Goal: Task Accomplishment & Management: Manage account settings

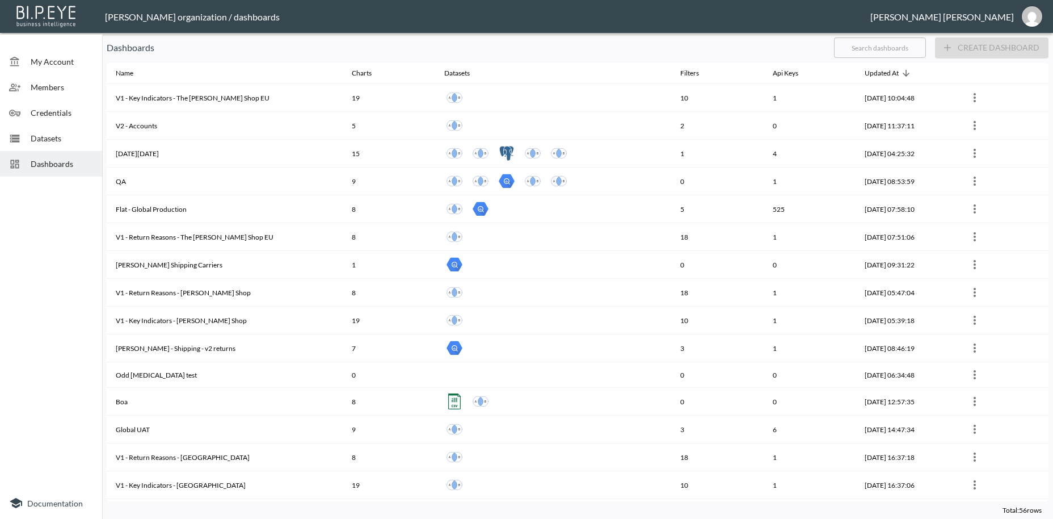
click at [66, 168] on span "Dashboards" at bounding box center [62, 164] width 62 height 12
click at [855, 45] on input "text" at bounding box center [880, 47] width 92 height 28
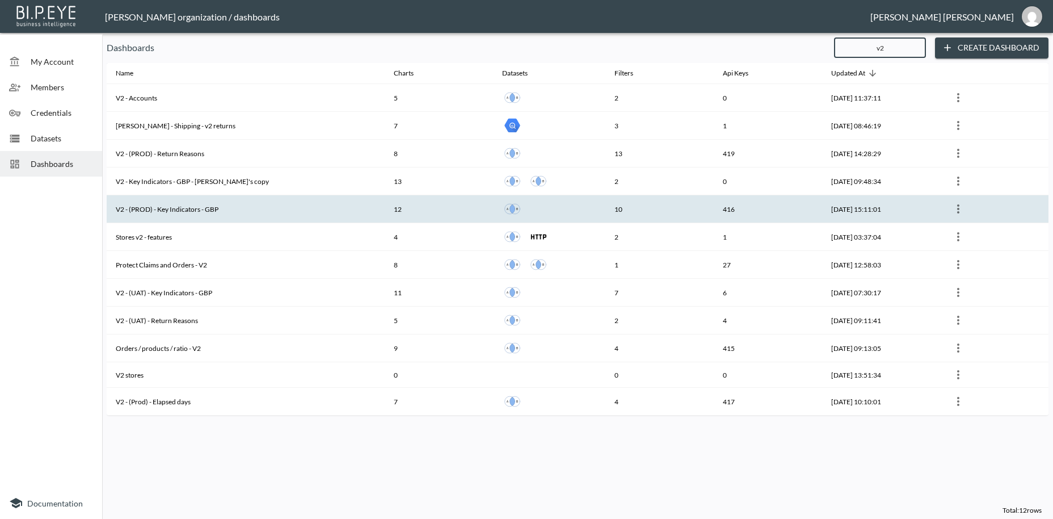
type input "v2"
click at [157, 210] on th "V2 - (PROD) - Key Indicators - GBP" at bounding box center [246, 209] width 278 height 28
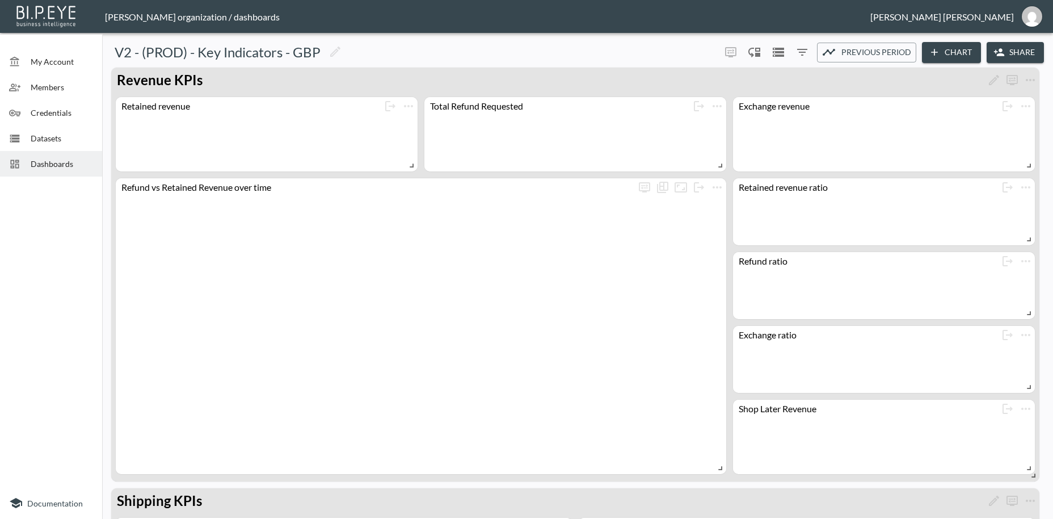
click at [1022, 46] on button "Share" at bounding box center [1015, 52] width 57 height 21
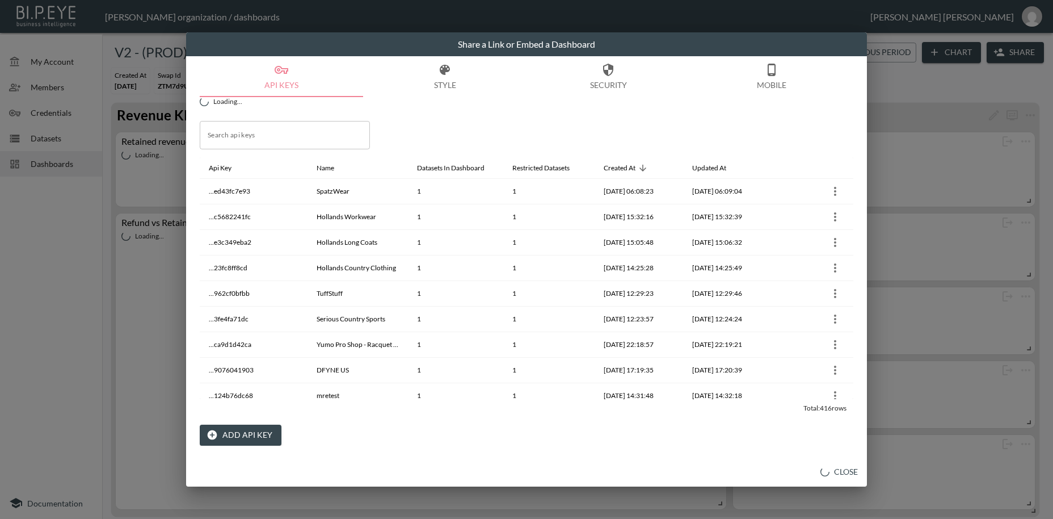
click at [247, 433] on button "Add API Key" at bounding box center [241, 434] width 82 height 21
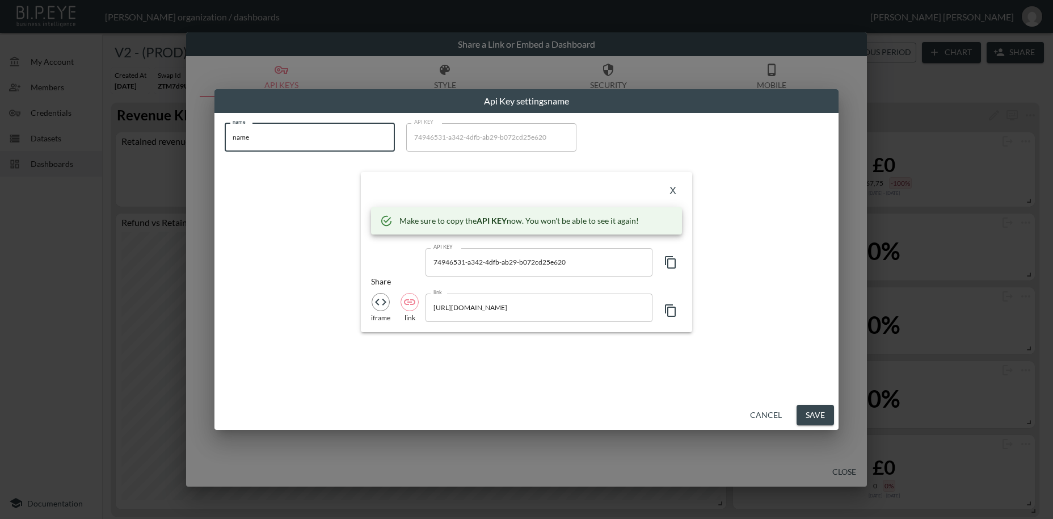
drag, startPoint x: 263, startPoint y: 132, endPoint x: 205, endPoint y: 131, distance: 57.3
click at [225, 131] on input "name" at bounding box center [310, 137] width 170 height 28
paste input "TwoBoxesDev Partner"
type input "TwoBoxesDev Partner"
click at [671, 263] on icon "button" at bounding box center [671, 262] width 14 height 14
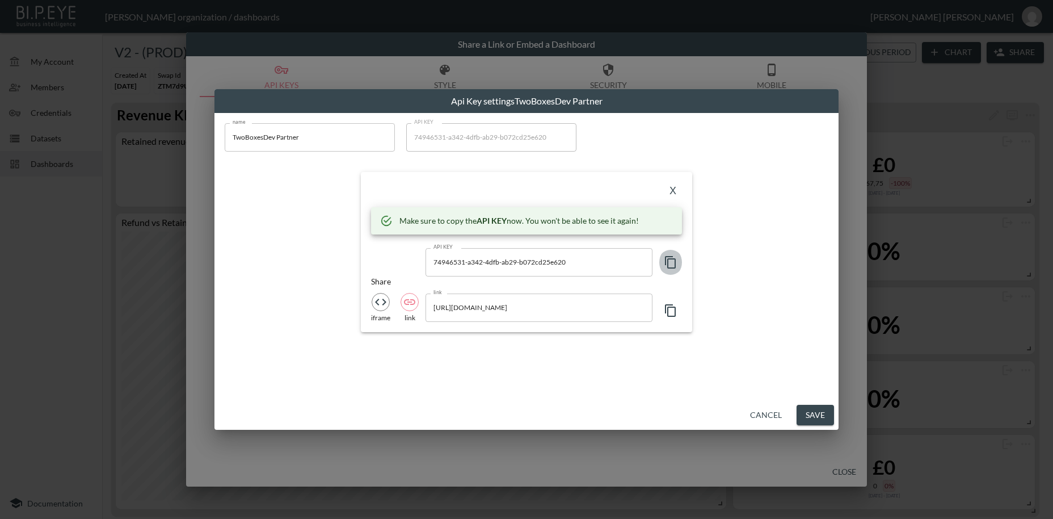
click at [671, 263] on icon "button" at bounding box center [671, 262] width 14 height 14
click at [673, 194] on button "X" at bounding box center [673, 191] width 18 height 18
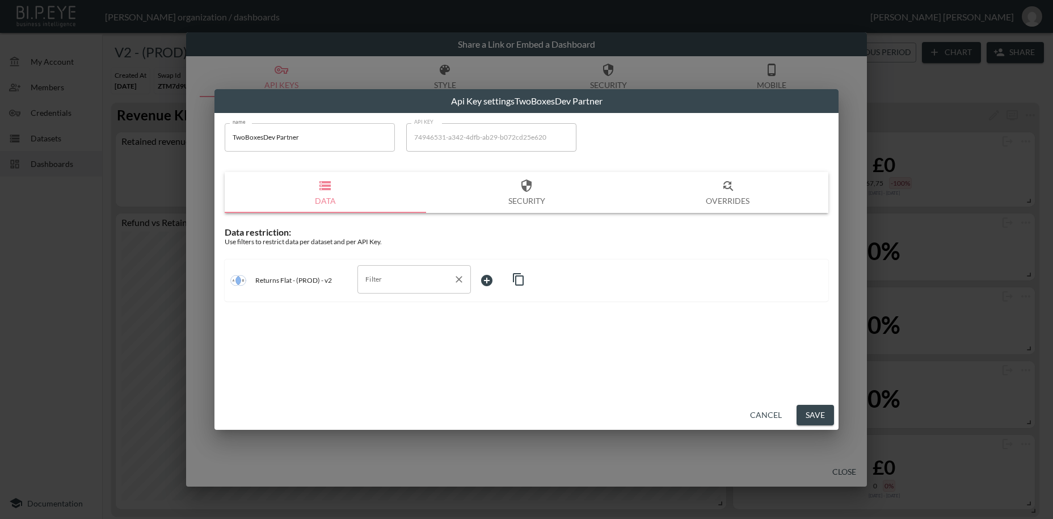
click at [378, 283] on input "Filter" at bounding box center [405, 279] width 86 height 18
click at [382, 306] on span "swap_id" at bounding box center [413, 306] width 95 height 10
type input "swap_id"
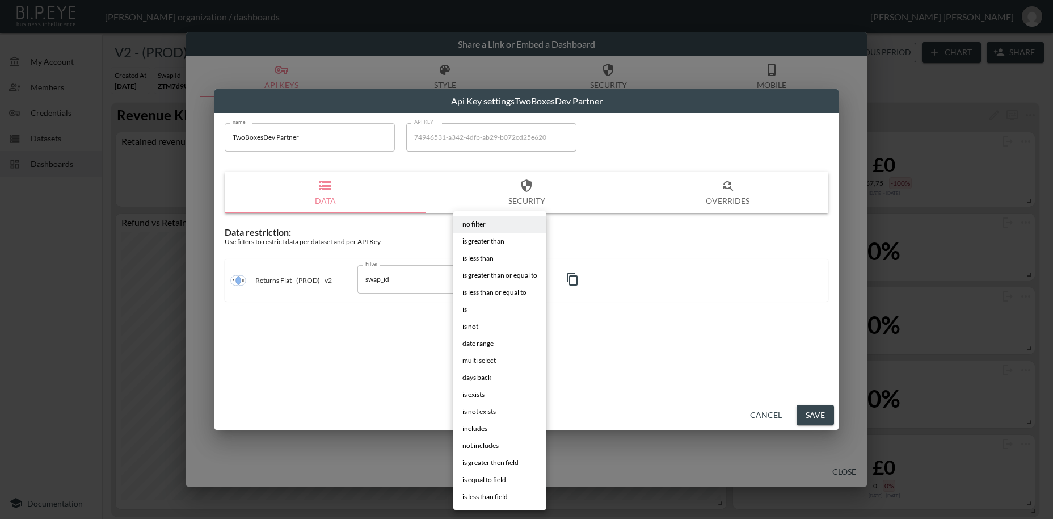
click at [489, 280] on body "BI.P.EYE, Interactive Analytics Dashboards - app [PERSON_NAME] organization / d…" at bounding box center [526, 259] width 1053 height 519
click at [470, 307] on li "is" at bounding box center [499, 309] width 93 height 17
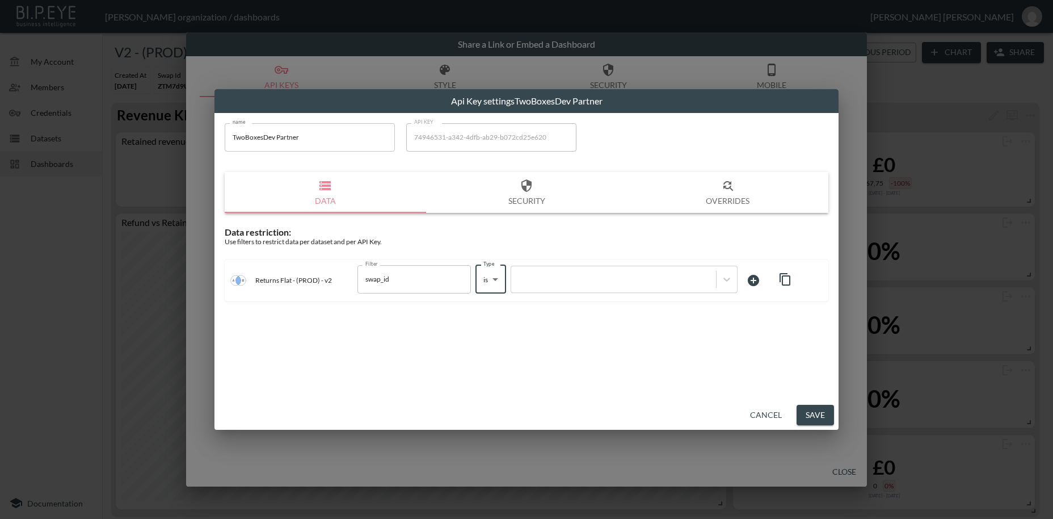
type input "is"
click at [551, 278] on div at bounding box center [613, 278] width 193 height 11
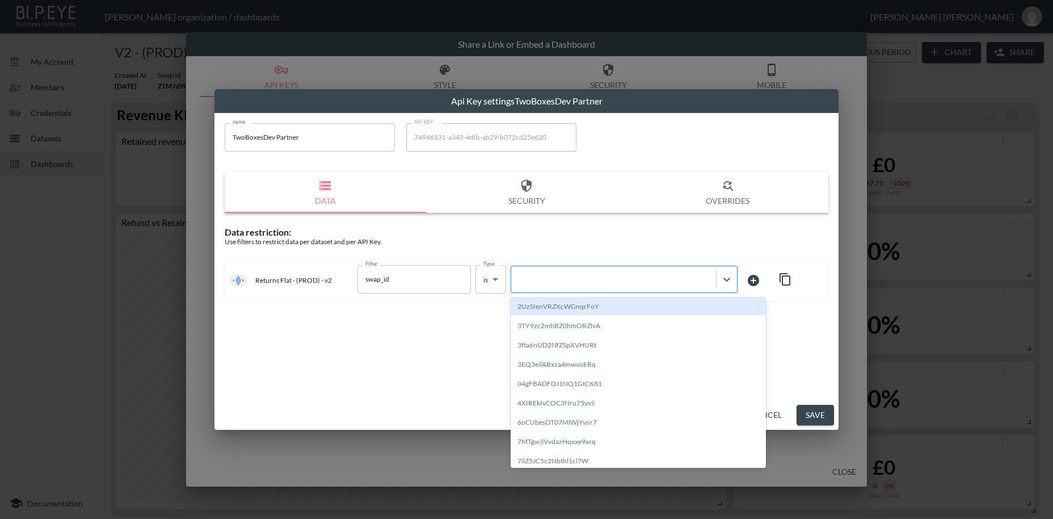
paste input "3yGwLeBdPxj1EKrDY2uK"
type input "3yGwLeBdPxj1EKrDY2uK"
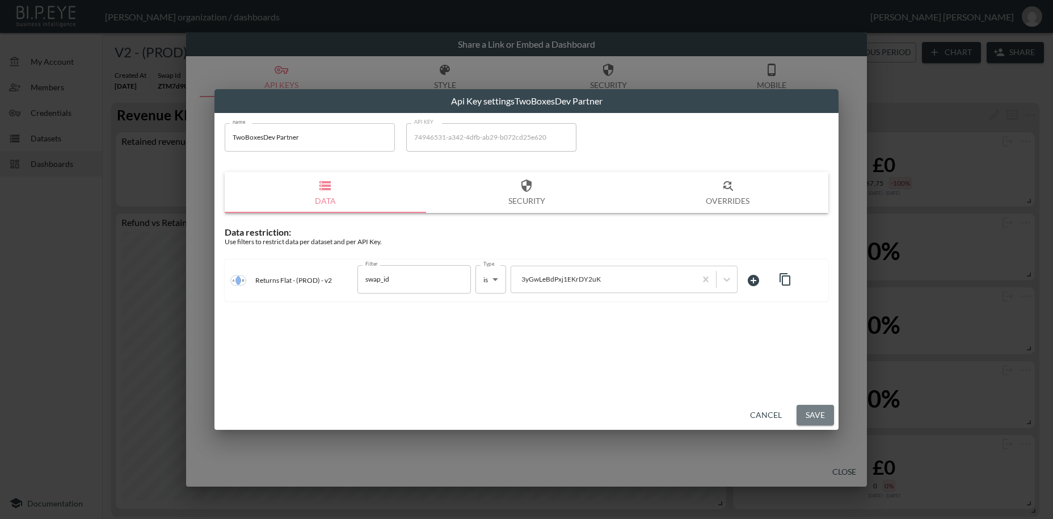
click at [808, 417] on button "Save" at bounding box center [814, 414] width 37 height 21
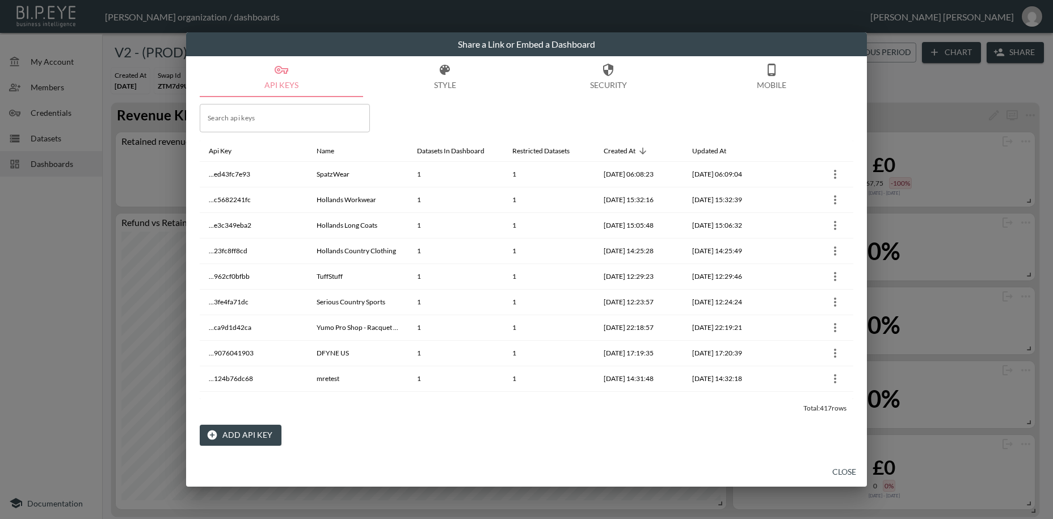
click at [849, 469] on button "Close" at bounding box center [844, 471] width 36 height 21
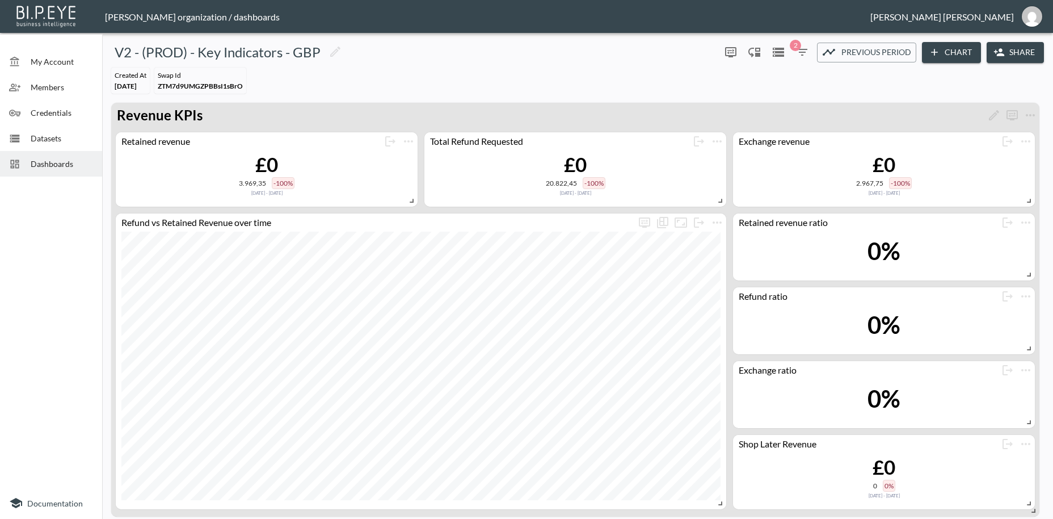
click at [61, 168] on span "Dashboards" at bounding box center [62, 164] width 62 height 12
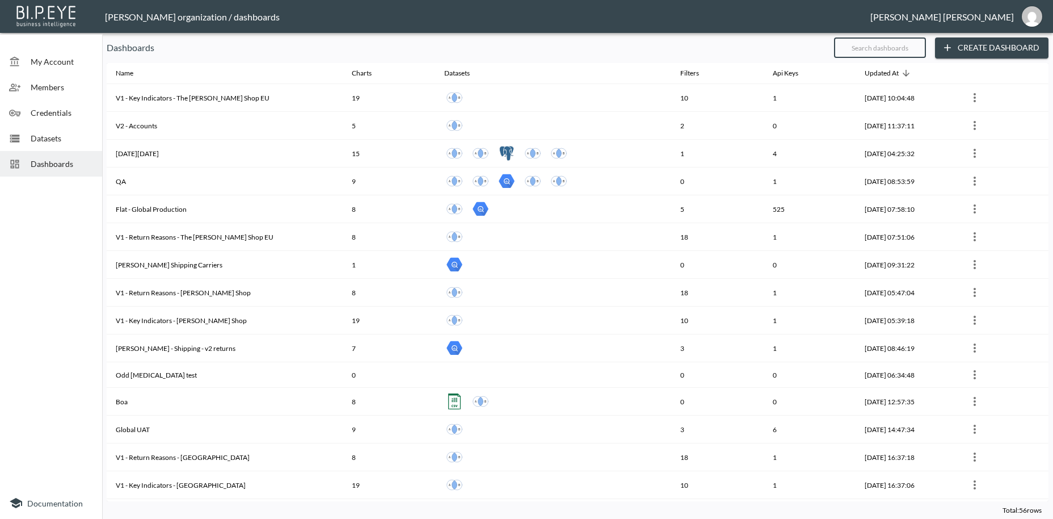
click at [855, 47] on input "text" at bounding box center [880, 47] width 92 height 28
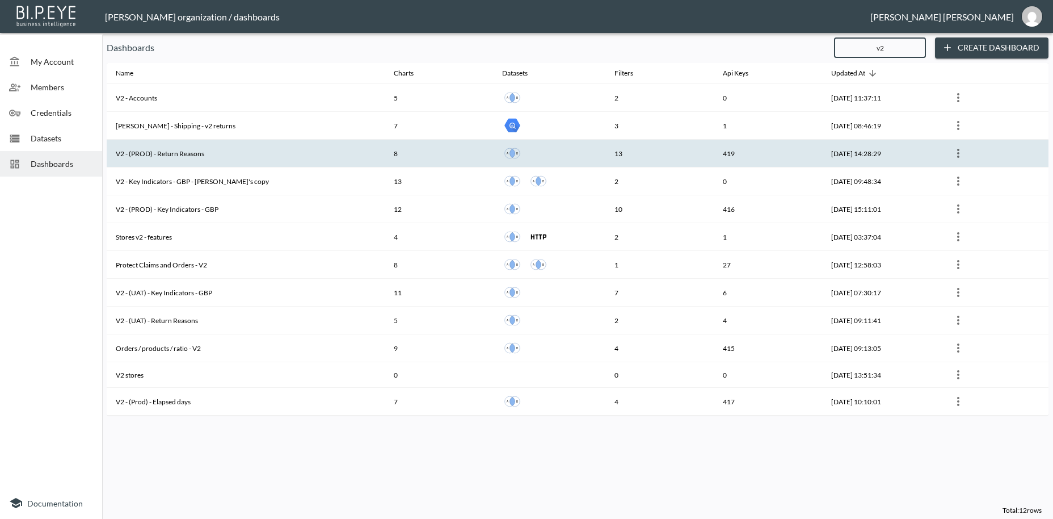
type input "v2"
click at [190, 157] on th "V2 - (PROD) - Return Reasons" at bounding box center [246, 154] width 278 height 28
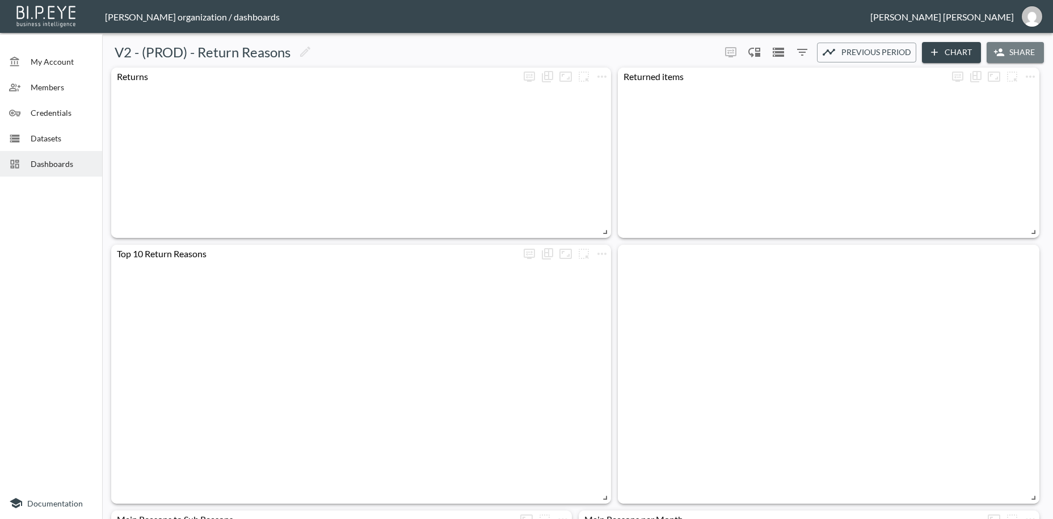
click at [1023, 50] on button "Share" at bounding box center [1015, 52] width 57 height 21
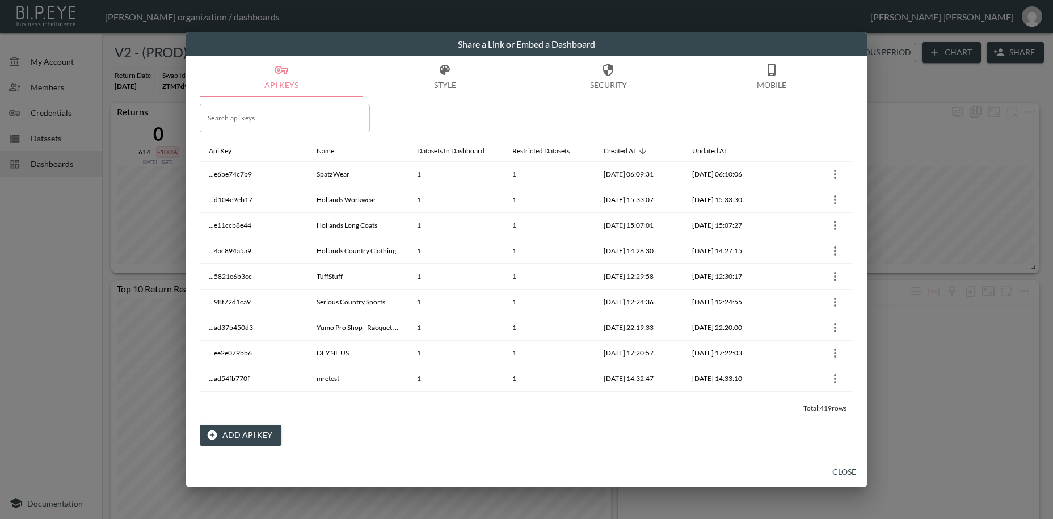
click at [234, 436] on button "Add API Key" at bounding box center [241, 434] width 82 height 21
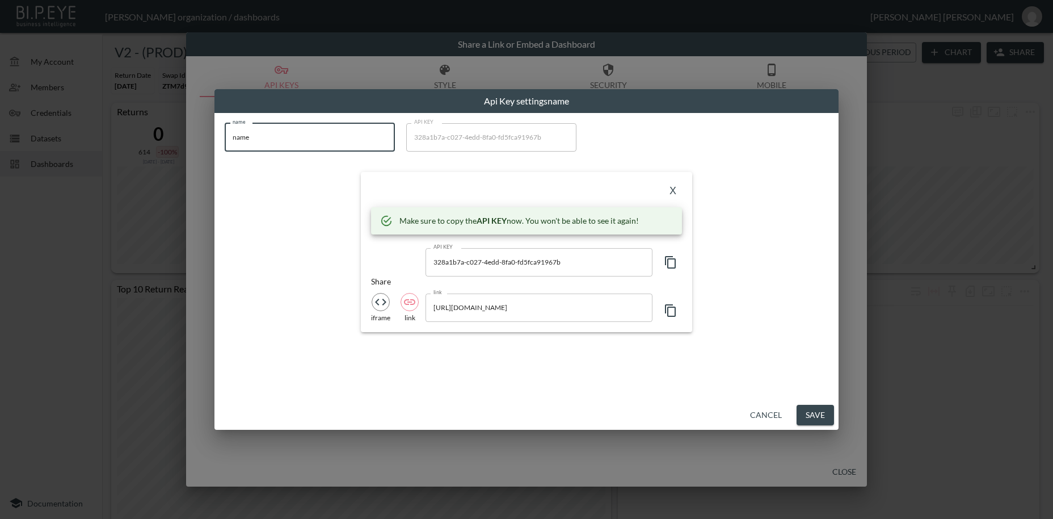
drag, startPoint x: 250, startPoint y: 138, endPoint x: 208, endPoint y: 133, distance: 42.3
click at [225, 132] on input "name" at bounding box center [310, 137] width 170 height 28
paste input "TwoBoxesDev Partner"
type input "TwoBoxesDev Partner"
click at [670, 264] on icon "button" at bounding box center [671, 262] width 14 height 14
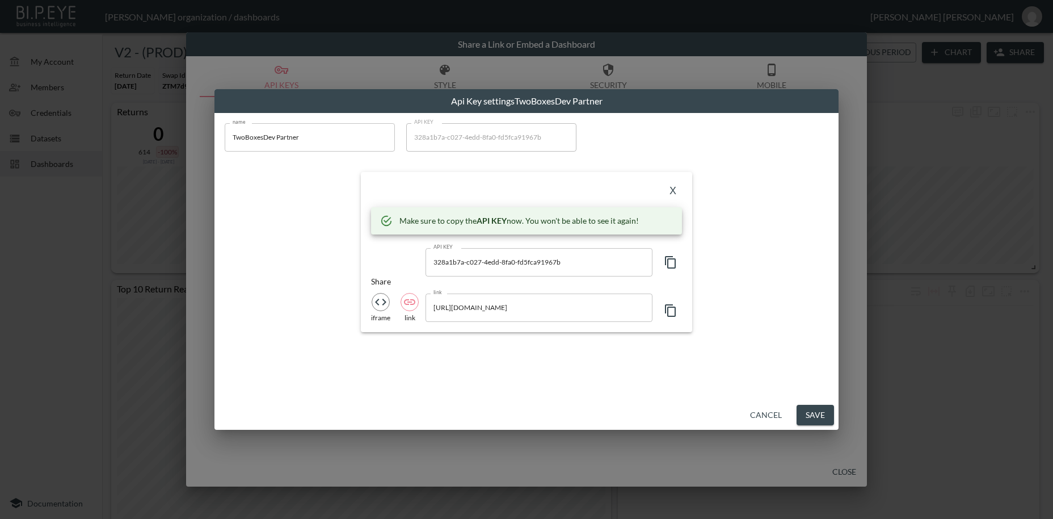
click at [670, 264] on icon "button" at bounding box center [671, 262] width 14 height 14
click at [669, 191] on button "X" at bounding box center [673, 191] width 18 height 18
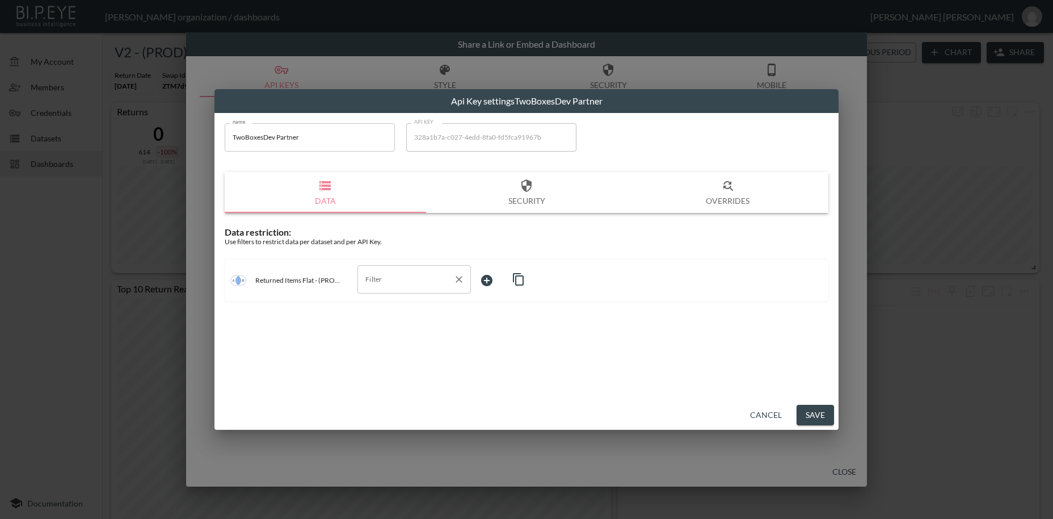
click at [375, 281] on input "Filter" at bounding box center [405, 279] width 86 height 18
click at [388, 308] on span "swap_id" at bounding box center [413, 306] width 95 height 10
type input "swap_id"
click at [488, 279] on body "BI.P.EYE, Interactive Analytics Dashboards - app [PERSON_NAME] organization / d…" at bounding box center [526, 259] width 1053 height 519
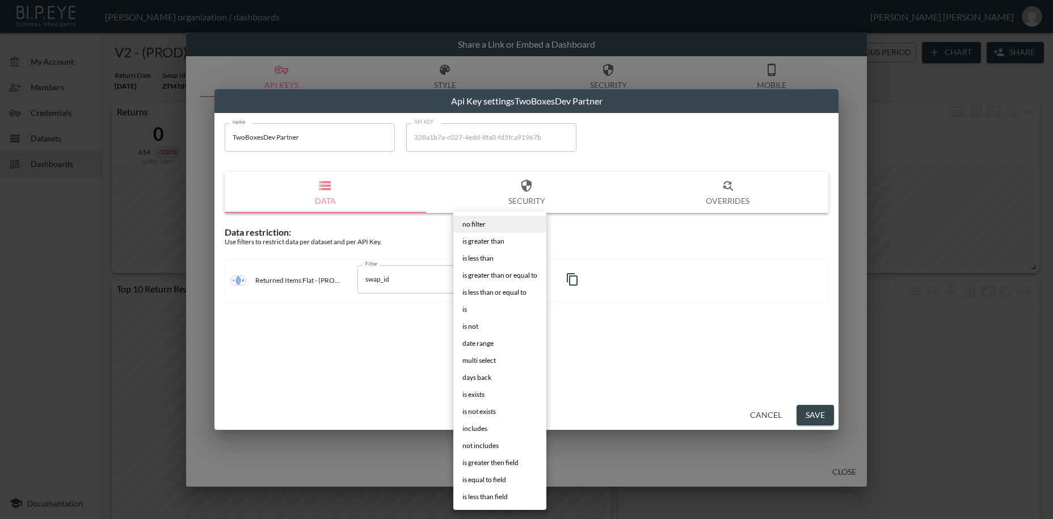
click at [462, 310] on li "is" at bounding box center [499, 309] width 93 height 17
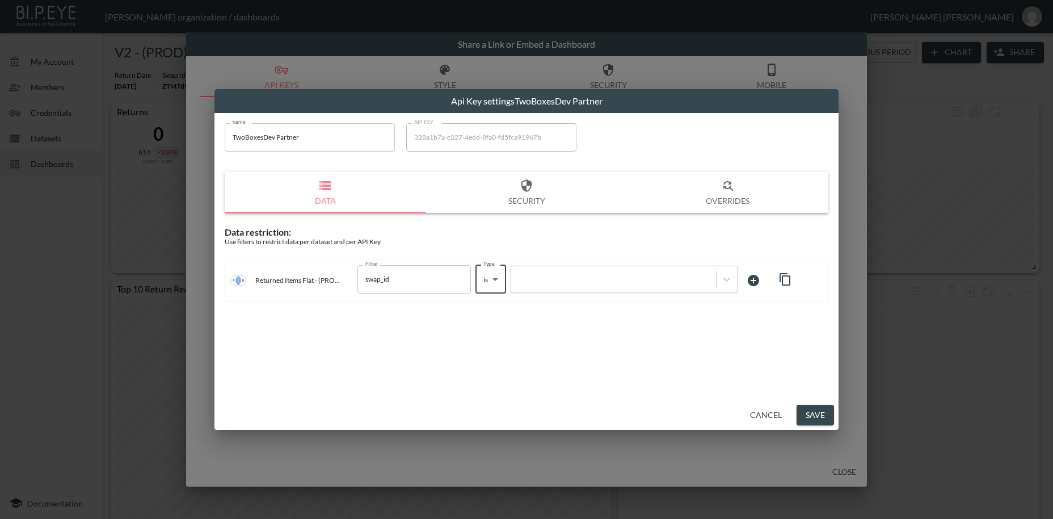
type input "is"
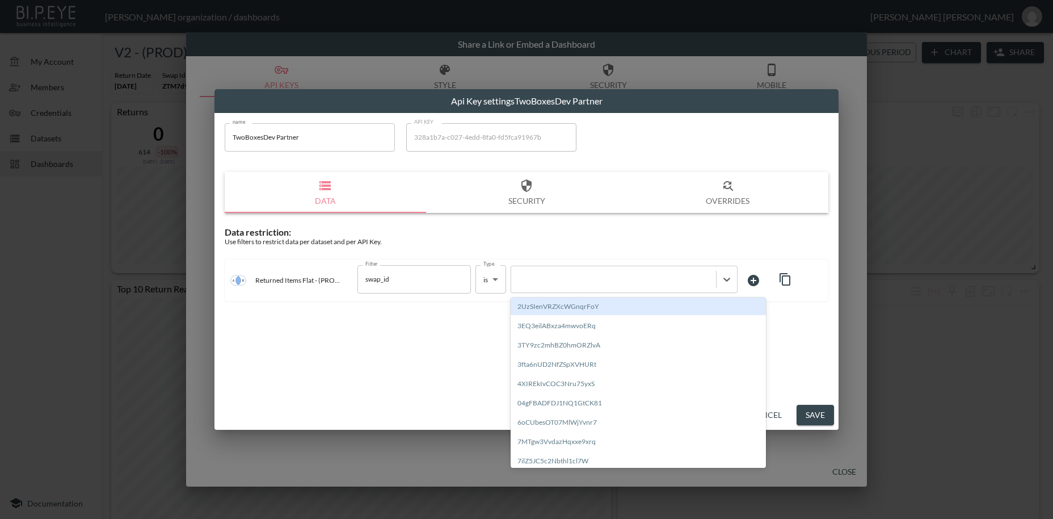
click at [572, 281] on div at bounding box center [613, 278] width 193 height 11
paste input "3yGwLeBdPxj1EKrDY2uK"
type input "3yGwLeBdPxj1EKrDY2uK"
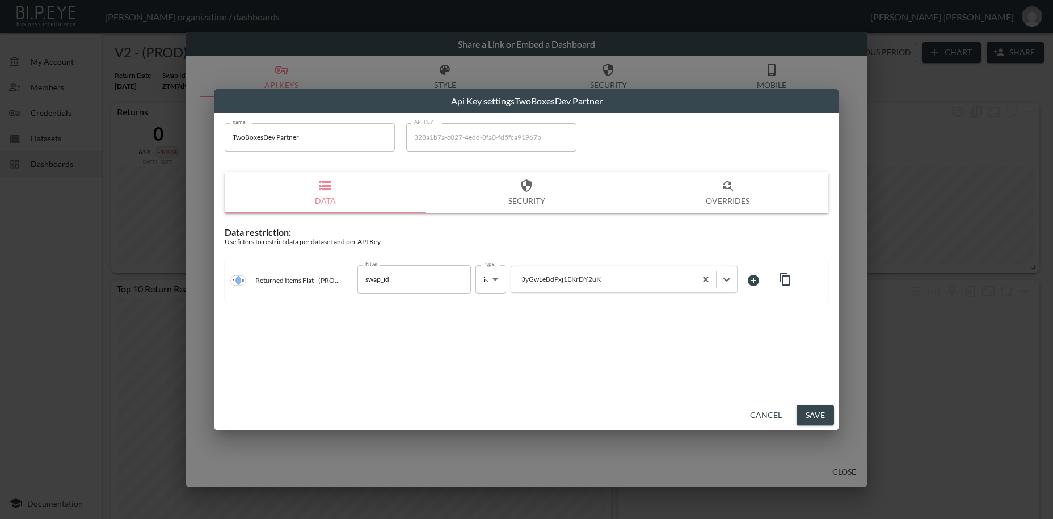
click at [808, 414] on button "Save" at bounding box center [814, 414] width 37 height 21
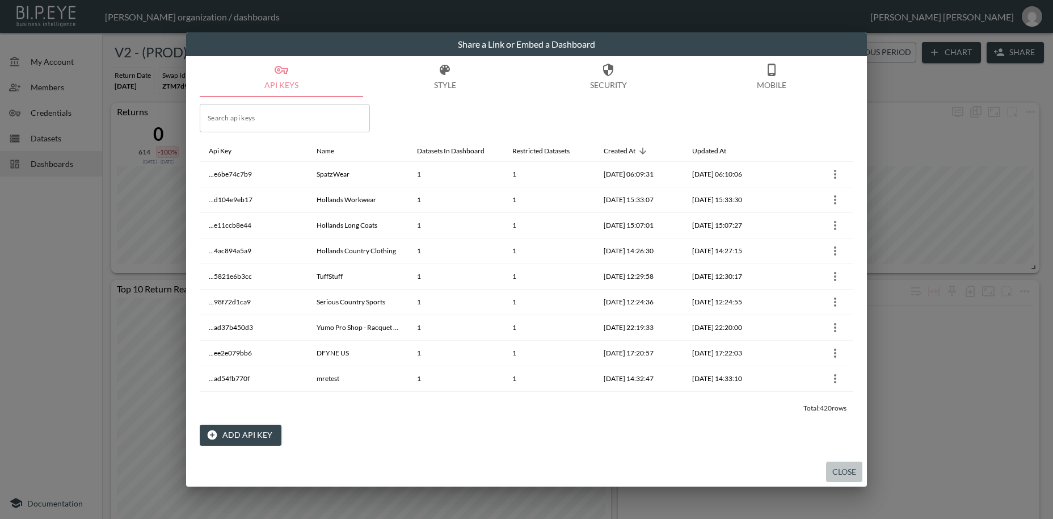
click at [837, 470] on button "Close" at bounding box center [844, 471] width 36 height 21
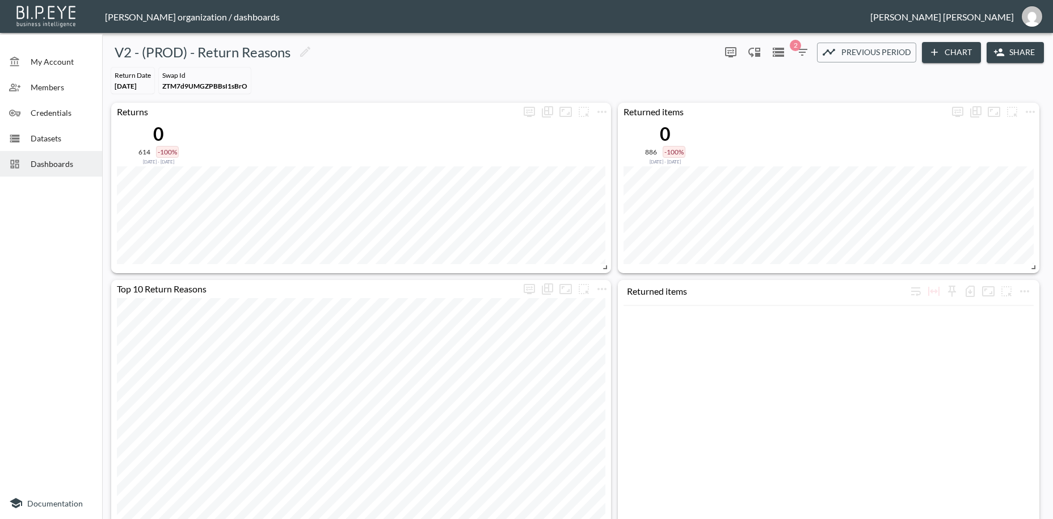
click at [56, 169] on span "Dashboards" at bounding box center [62, 164] width 62 height 12
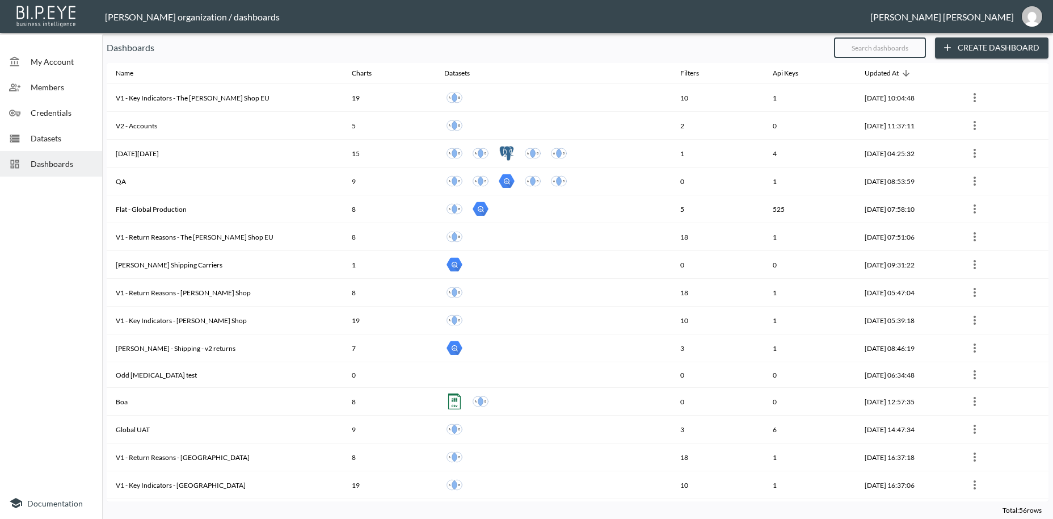
click at [854, 48] on input "text" at bounding box center [880, 47] width 92 height 28
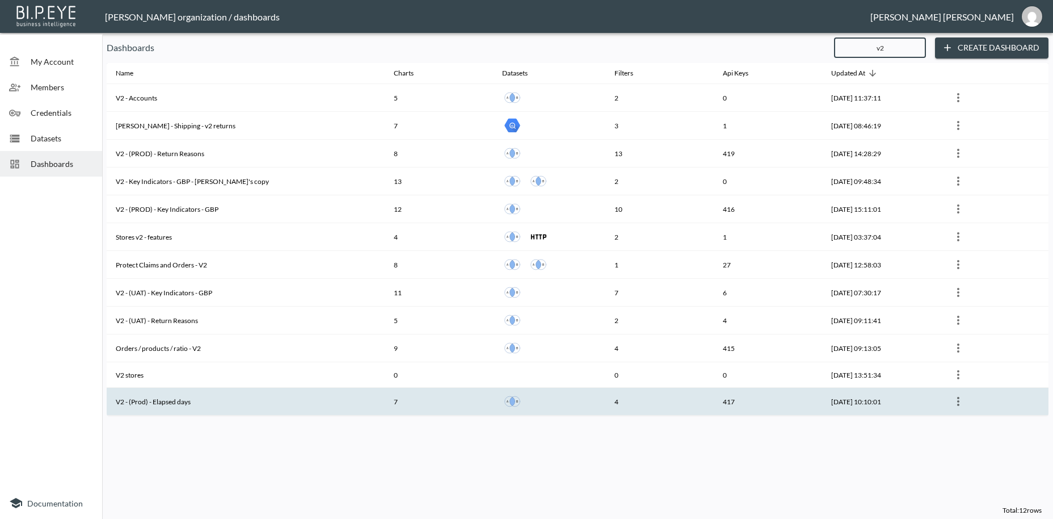
type input "v2"
click at [220, 398] on th "V2 - (Prod) - Elapsed days" at bounding box center [246, 401] width 278 height 28
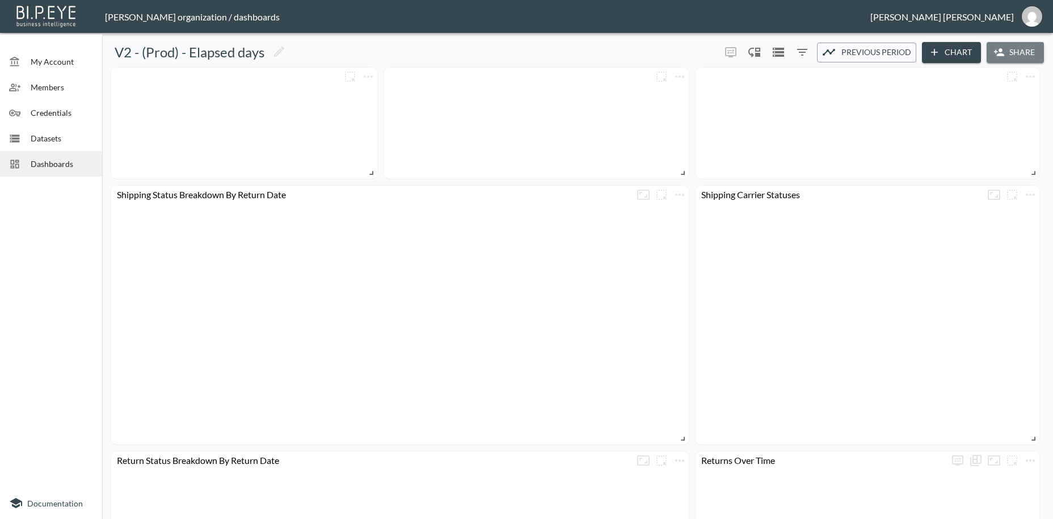
click at [1005, 53] on button "Share" at bounding box center [1015, 52] width 57 height 21
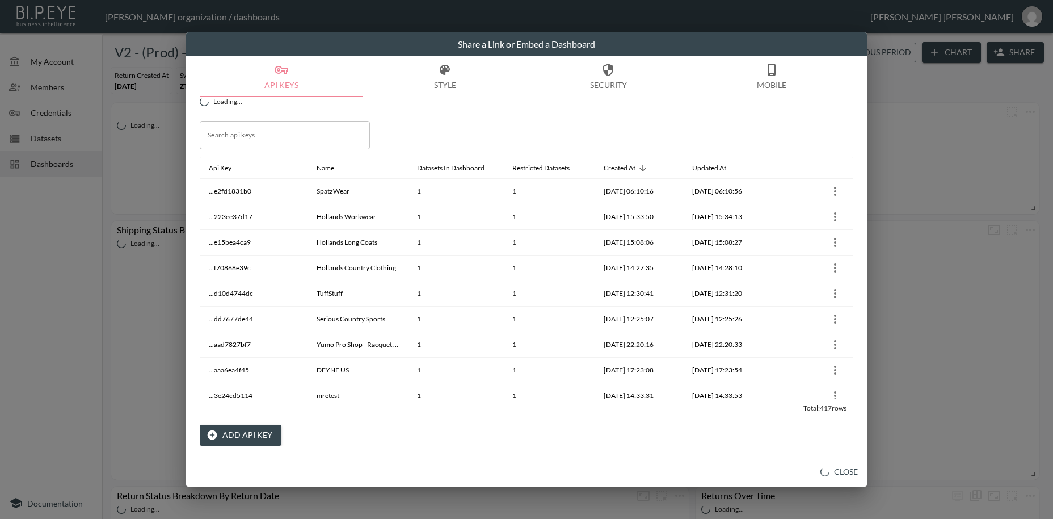
click at [255, 433] on button "Add API Key" at bounding box center [241, 434] width 82 height 21
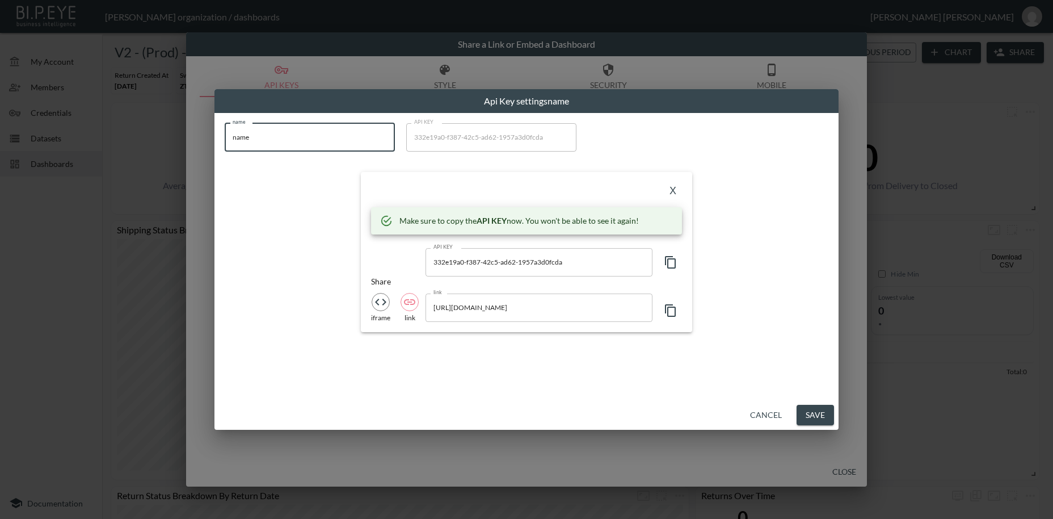
drag, startPoint x: 281, startPoint y: 141, endPoint x: 161, endPoint y: 129, distance: 120.2
click at [225, 129] on input "name" at bounding box center [310, 137] width 170 height 28
paste input "TwoBoxesDev Partner"
type input "TwoBoxesDev Partner"
click at [673, 263] on icon "button" at bounding box center [671, 262] width 14 height 14
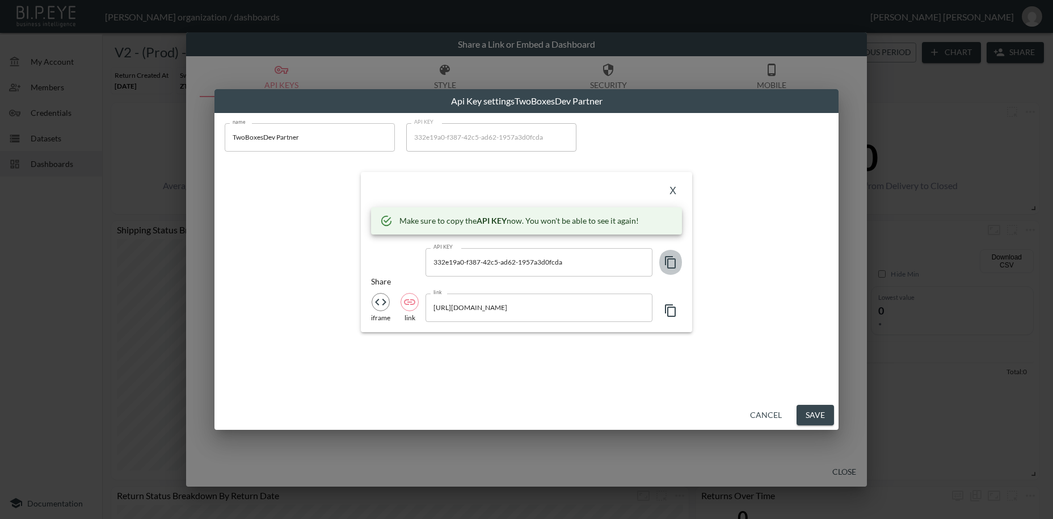
click at [673, 263] on icon "button" at bounding box center [671, 262] width 14 height 14
click at [669, 195] on button "X" at bounding box center [673, 191] width 18 height 18
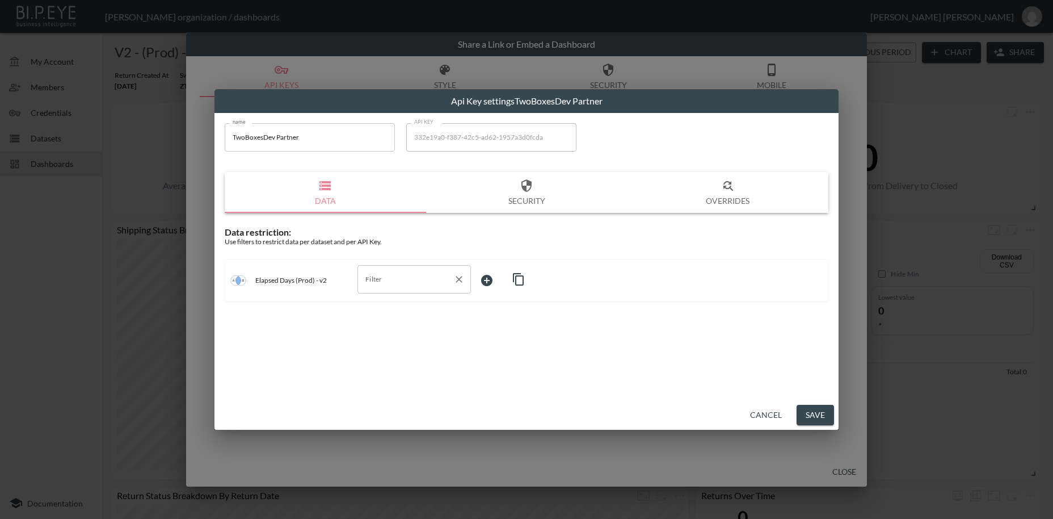
click at [385, 281] on input "Filter" at bounding box center [405, 279] width 86 height 18
click at [389, 310] on span "swap_id" at bounding box center [413, 306] width 95 height 10
type input "swap_id"
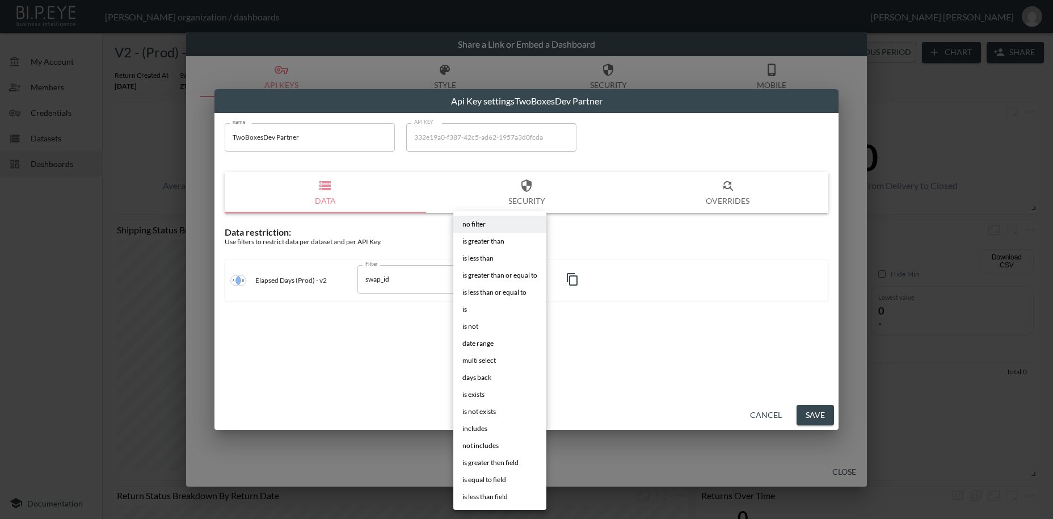
click at [482, 284] on body "BI.P.EYE, Interactive Analytics Dashboards - app [PERSON_NAME] organization / d…" at bounding box center [526, 259] width 1053 height 519
click at [467, 307] on li "is" at bounding box center [499, 309] width 93 height 17
type input "is"
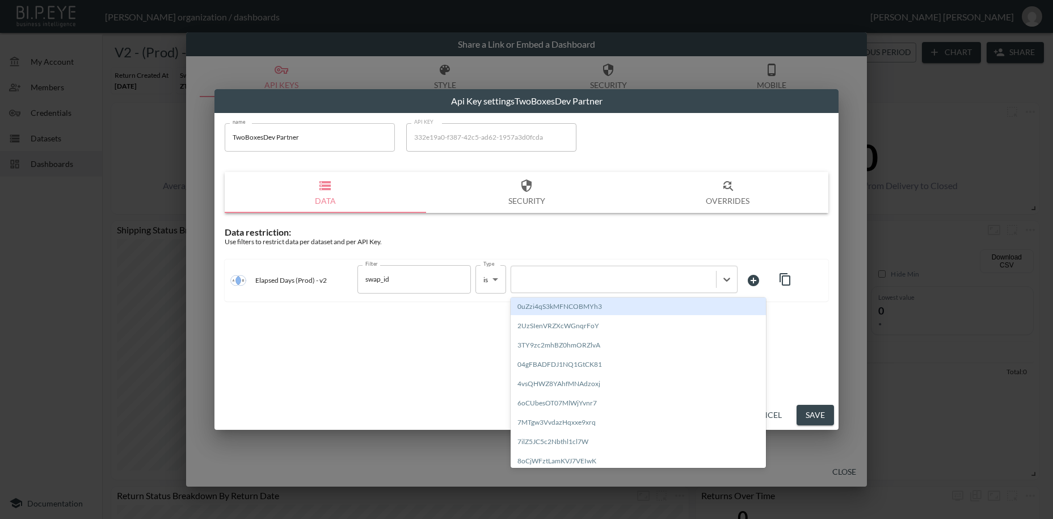
click at [554, 278] on div at bounding box center [613, 278] width 193 height 11
paste input "3yGwLeBdPxj1EKrDY2uK"
type input "3yGwLeBdPxj1EKrDY2uK"
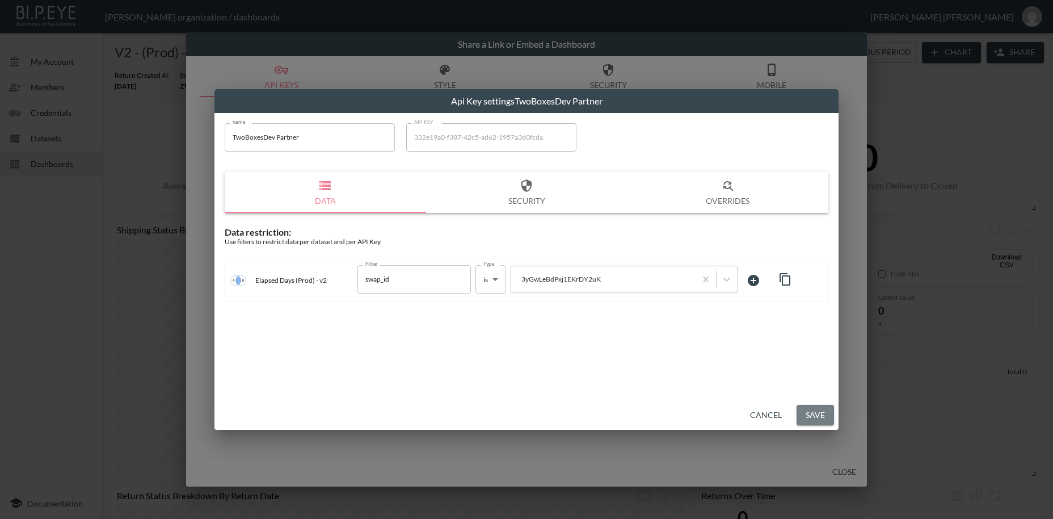
click at [811, 415] on button "Save" at bounding box center [814, 414] width 37 height 21
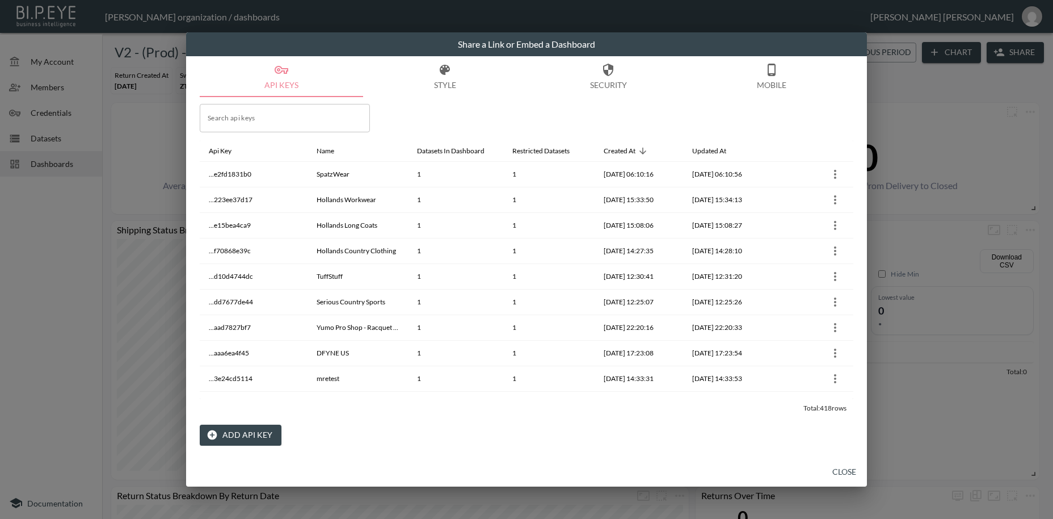
click at [849, 473] on button "Close" at bounding box center [844, 471] width 36 height 21
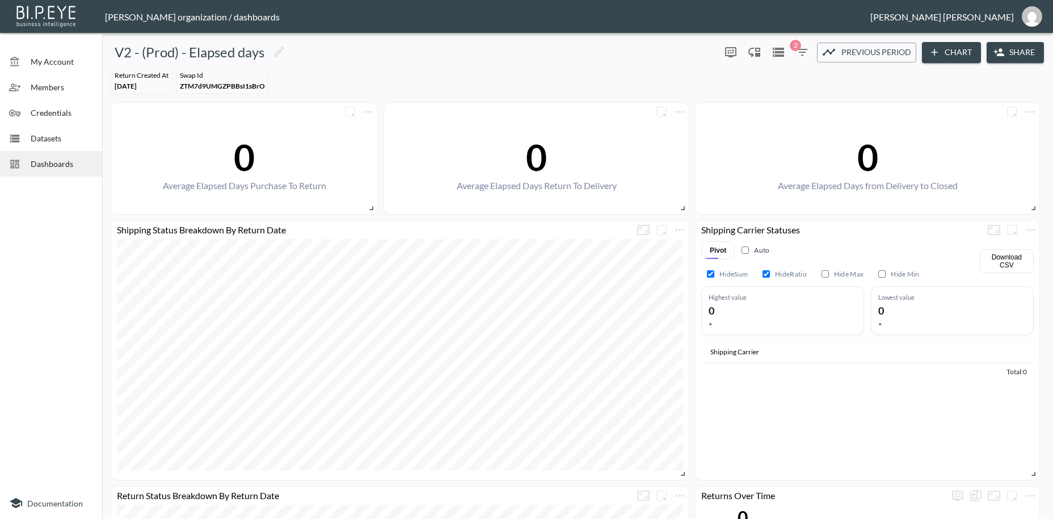
click at [37, 162] on span "Dashboards" at bounding box center [62, 164] width 62 height 12
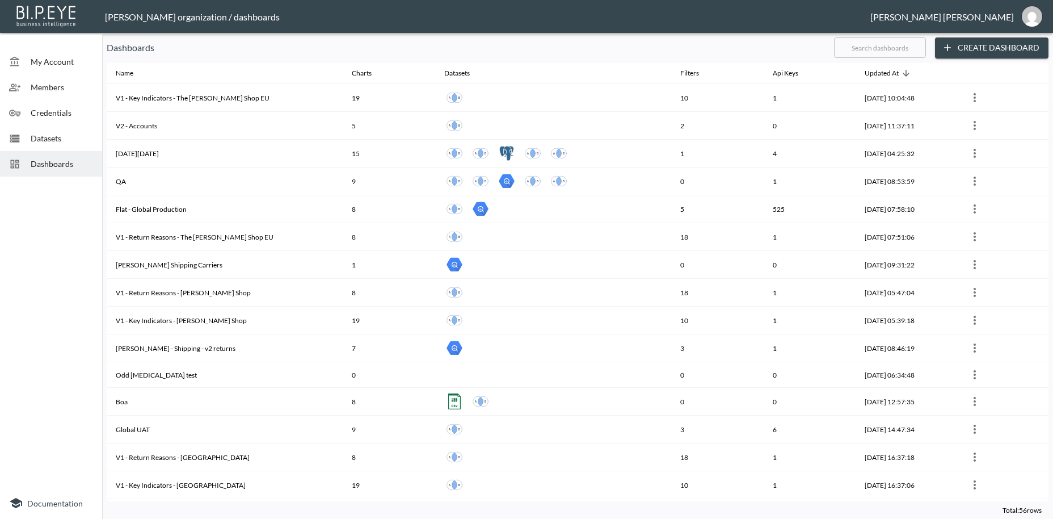
click at [864, 50] on input "text" at bounding box center [880, 47] width 92 height 28
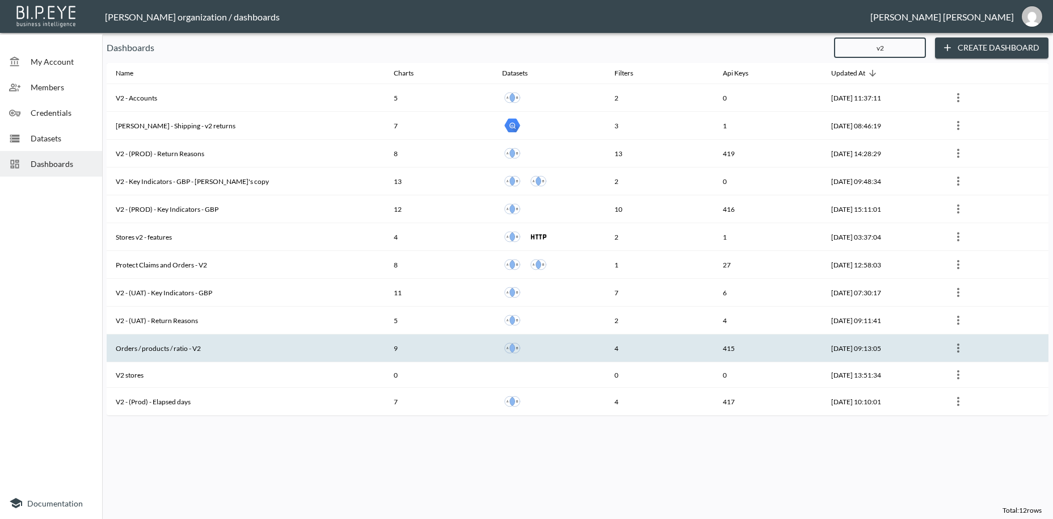
type input "v2"
click at [182, 351] on th "Orders / products / ratio - V2" at bounding box center [246, 348] width 278 height 28
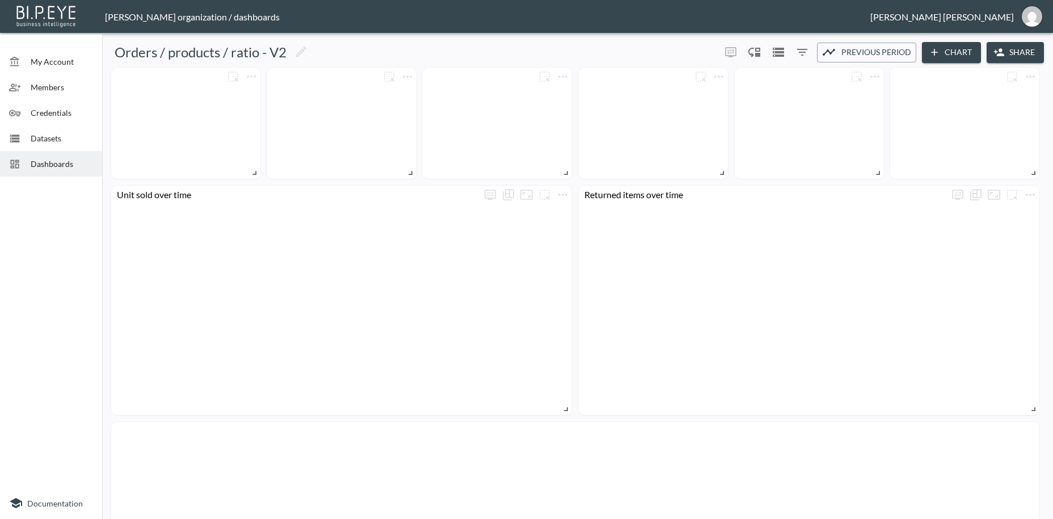
click at [1019, 51] on button "Share" at bounding box center [1015, 52] width 57 height 21
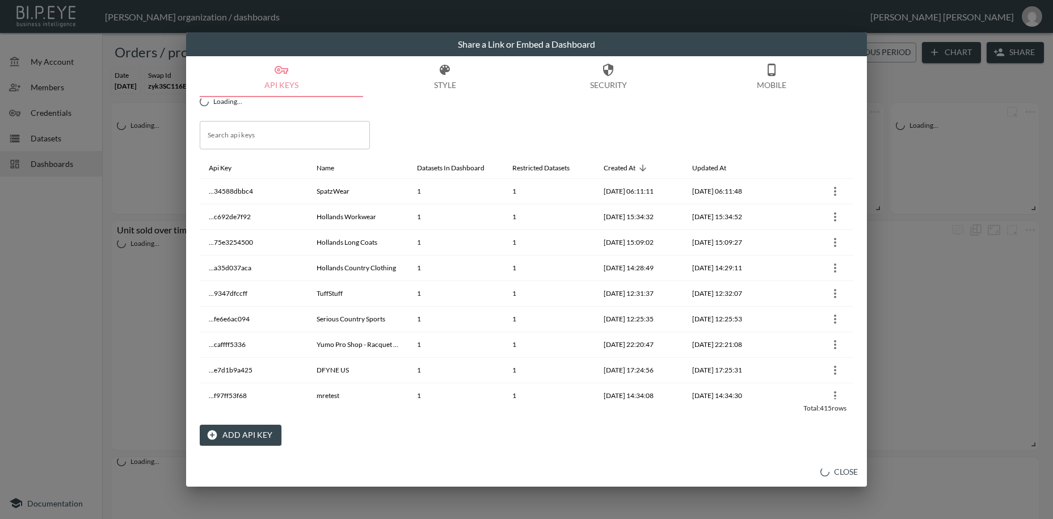
drag, startPoint x: 257, startPoint y: 438, endPoint x: 460, endPoint y: 517, distance: 217.3
click at [257, 437] on button "Add API Key" at bounding box center [241, 434] width 82 height 21
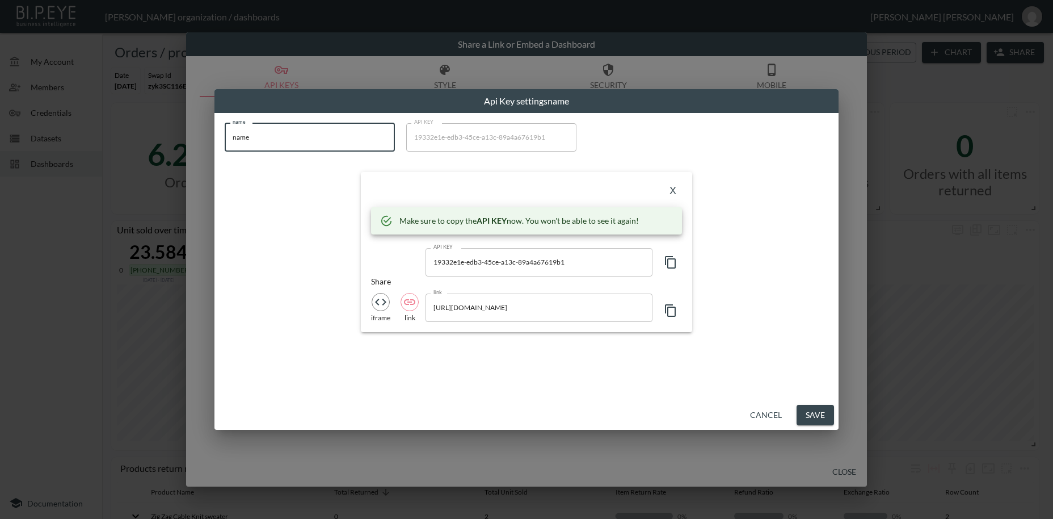
drag, startPoint x: 284, startPoint y: 139, endPoint x: 183, endPoint y: 134, distance: 101.1
click at [225, 134] on input "name" at bounding box center [310, 137] width 170 height 28
paste input "TwoBoxesDev Partner"
type input "TwoBoxesDev Partner"
click at [669, 264] on icon "button" at bounding box center [671, 262] width 14 height 14
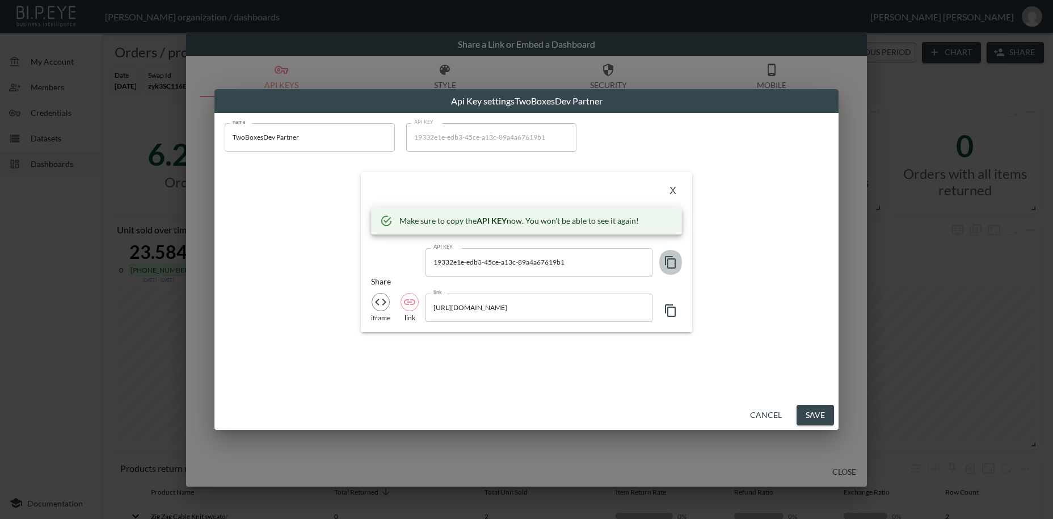
click at [669, 264] on icon "button" at bounding box center [671, 262] width 14 height 14
click at [673, 186] on button "X" at bounding box center [673, 191] width 18 height 18
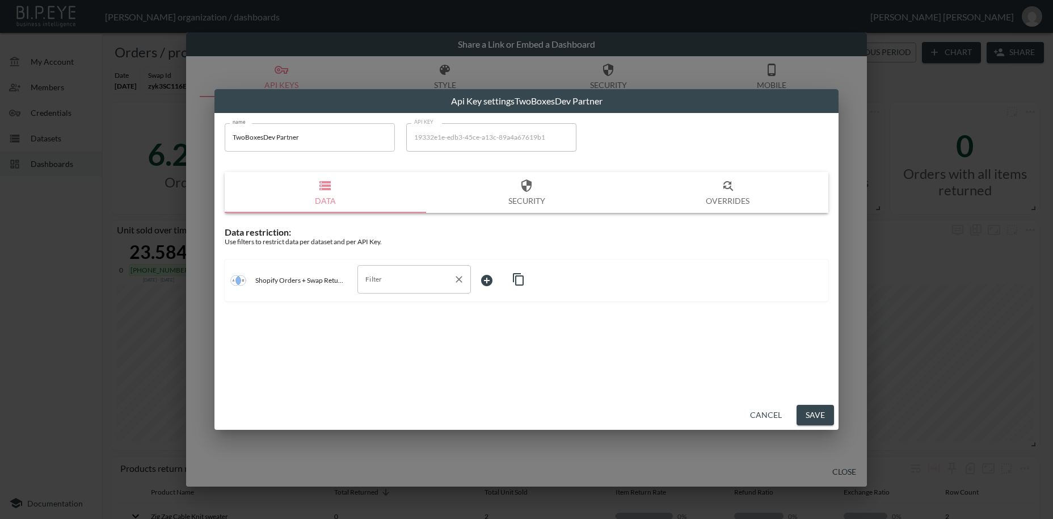
click at [383, 284] on input "Filter" at bounding box center [405, 279] width 86 height 18
click at [385, 307] on span "swap_id" at bounding box center [413, 306] width 95 height 10
type input "swap_id"
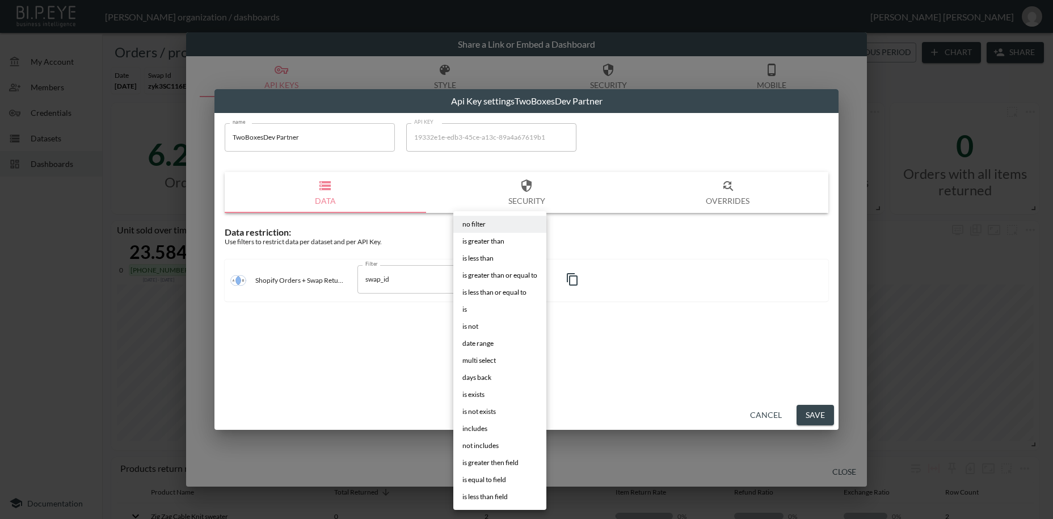
click at [484, 280] on body "BI.P.EYE, Interactive Analytics Dashboards - app [PERSON_NAME] organization / d…" at bounding box center [526, 259] width 1053 height 519
drag, startPoint x: 462, startPoint y: 307, endPoint x: 482, endPoint y: 307, distance: 20.4
click at [462, 307] on li "is" at bounding box center [499, 309] width 93 height 17
type input "is"
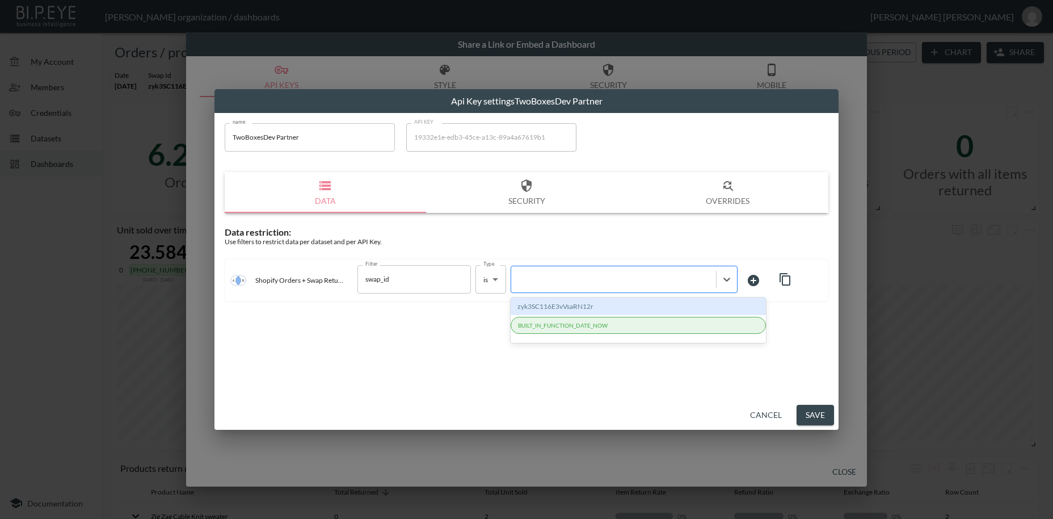
click at [556, 280] on div at bounding box center [613, 278] width 193 height 11
paste input "3yGwLeBdPxj1EKrDY2uK"
type input "3yGwLeBdPxj1EKrDY2uK"
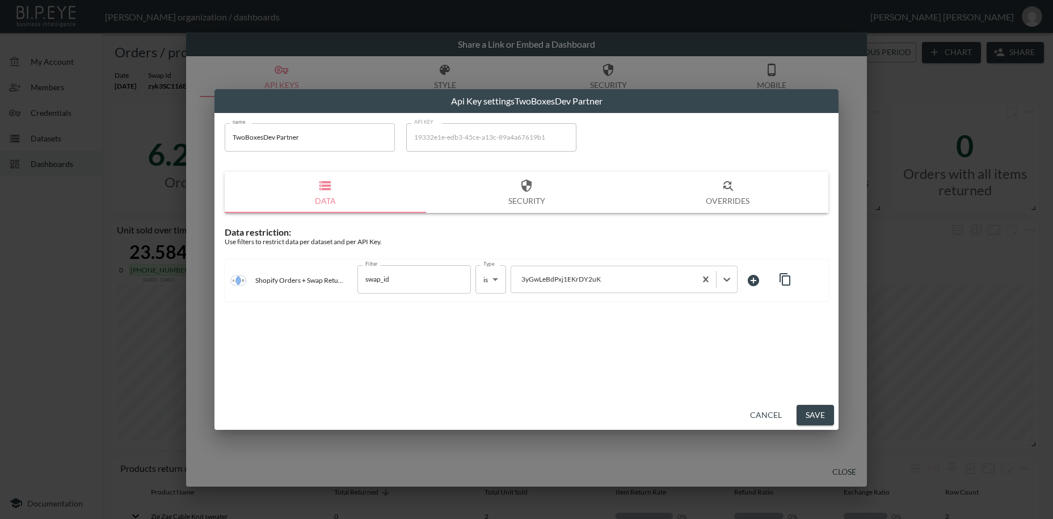
click at [818, 412] on button "Save" at bounding box center [814, 414] width 37 height 21
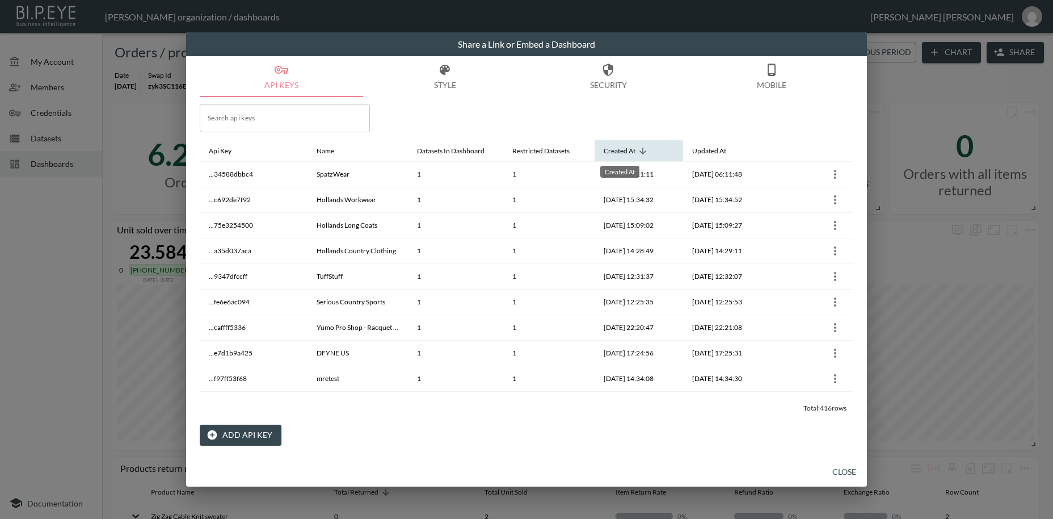
click at [635, 151] on div "Created At" at bounding box center [620, 151] width 32 height 14
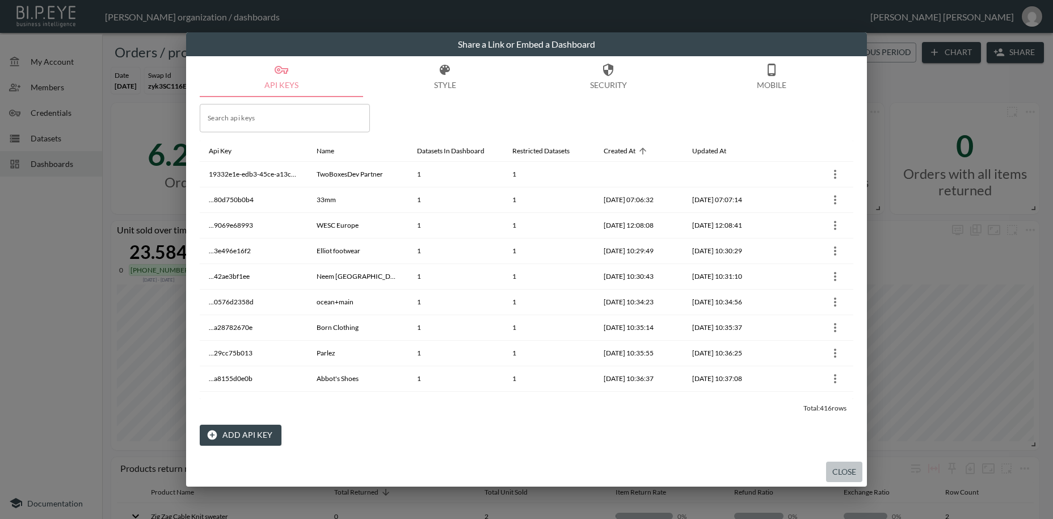
click at [849, 473] on button "Close" at bounding box center [844, 471] width 36 height 21
